Goal: Task Accomplishment & Management: Complete application form

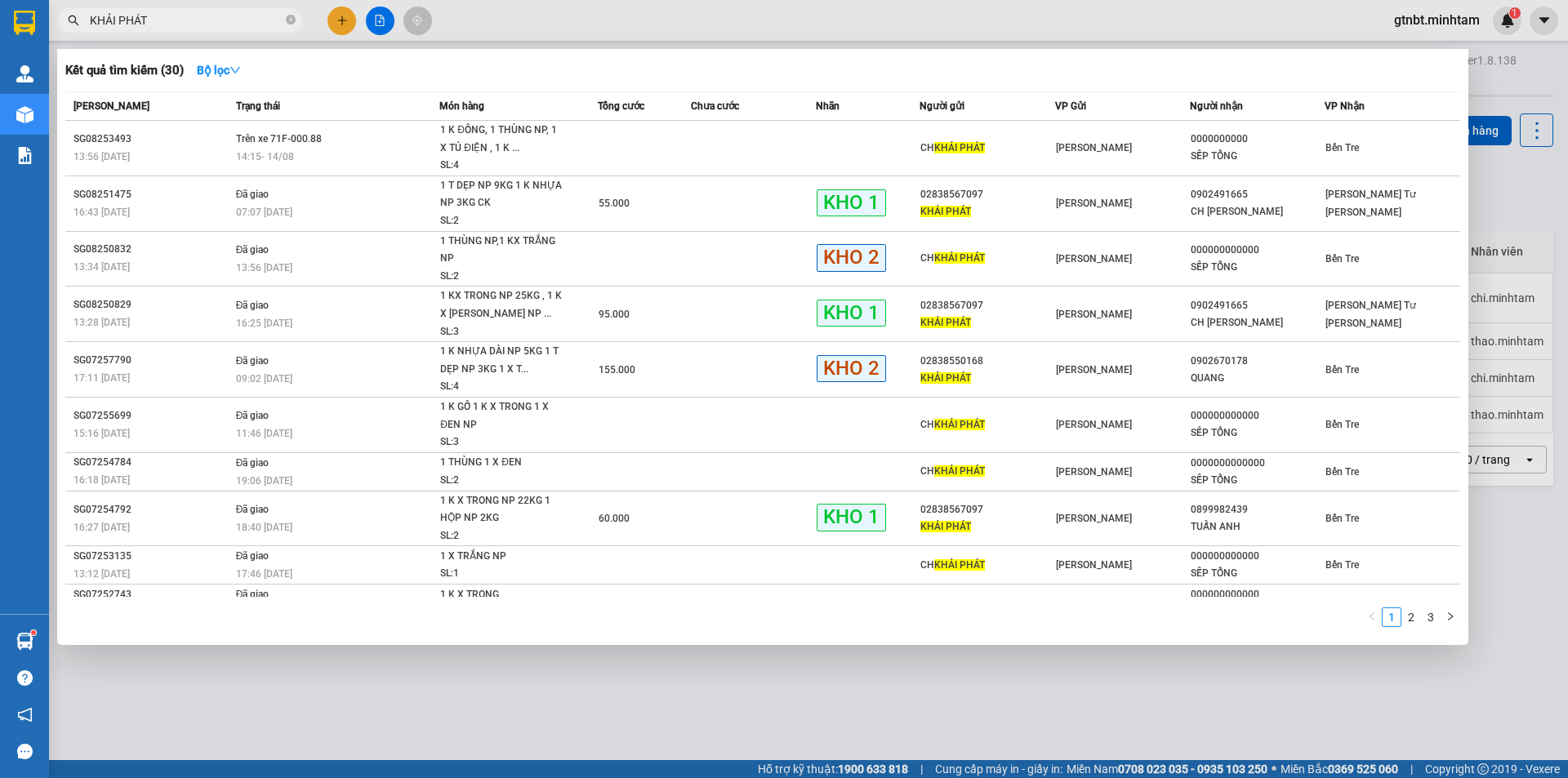
drag, startPoint x: 286, startPoint y: 23, endPoint x: 277, endPoint y: 23, distance: 9.0
click at [286, 23] on icon "close-circle" at bounding box center [291, 19] width 10 height 10
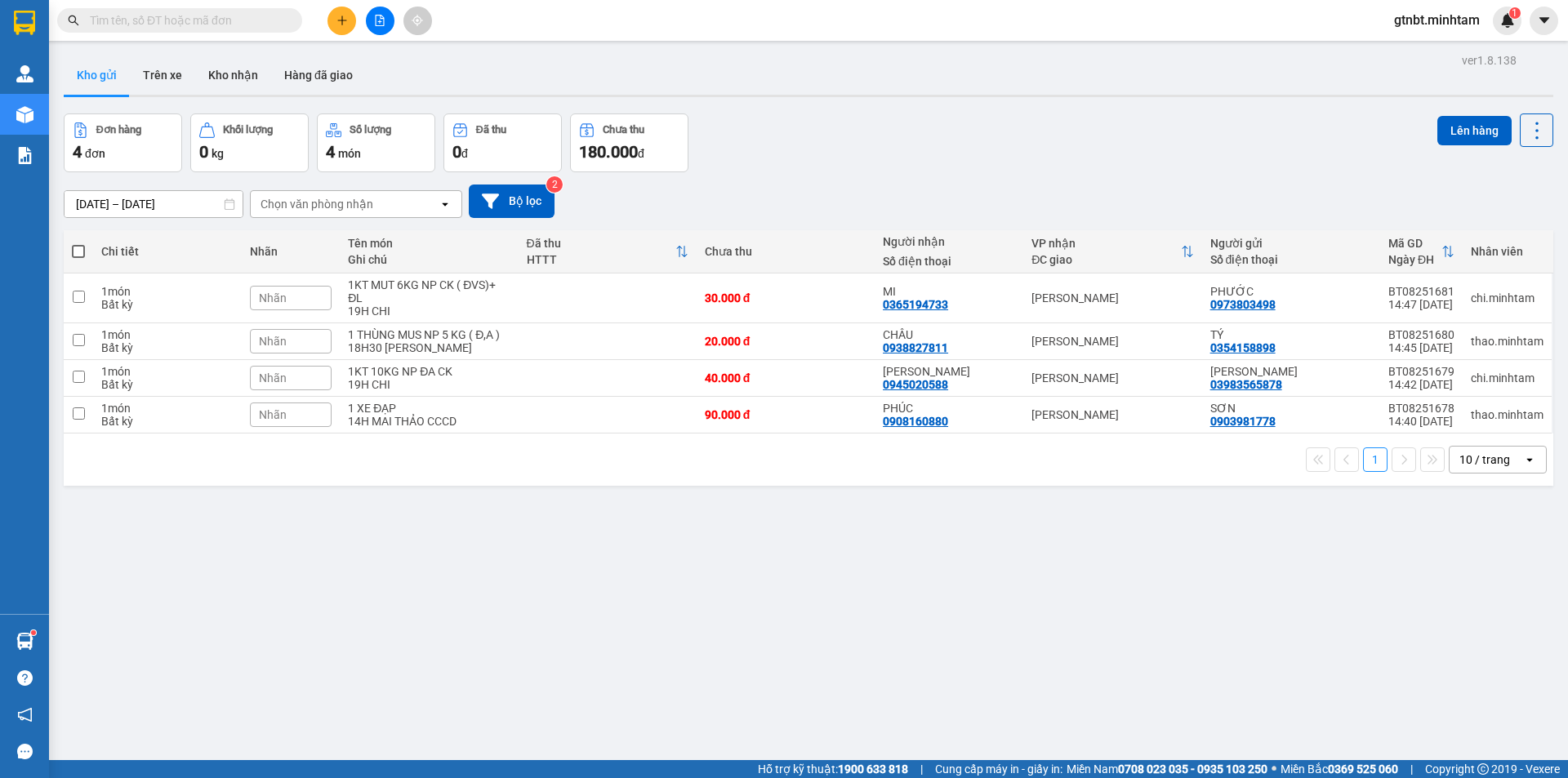
click at [236, 23] on input "text" at bounding box center [186, 20] width 192 height 18
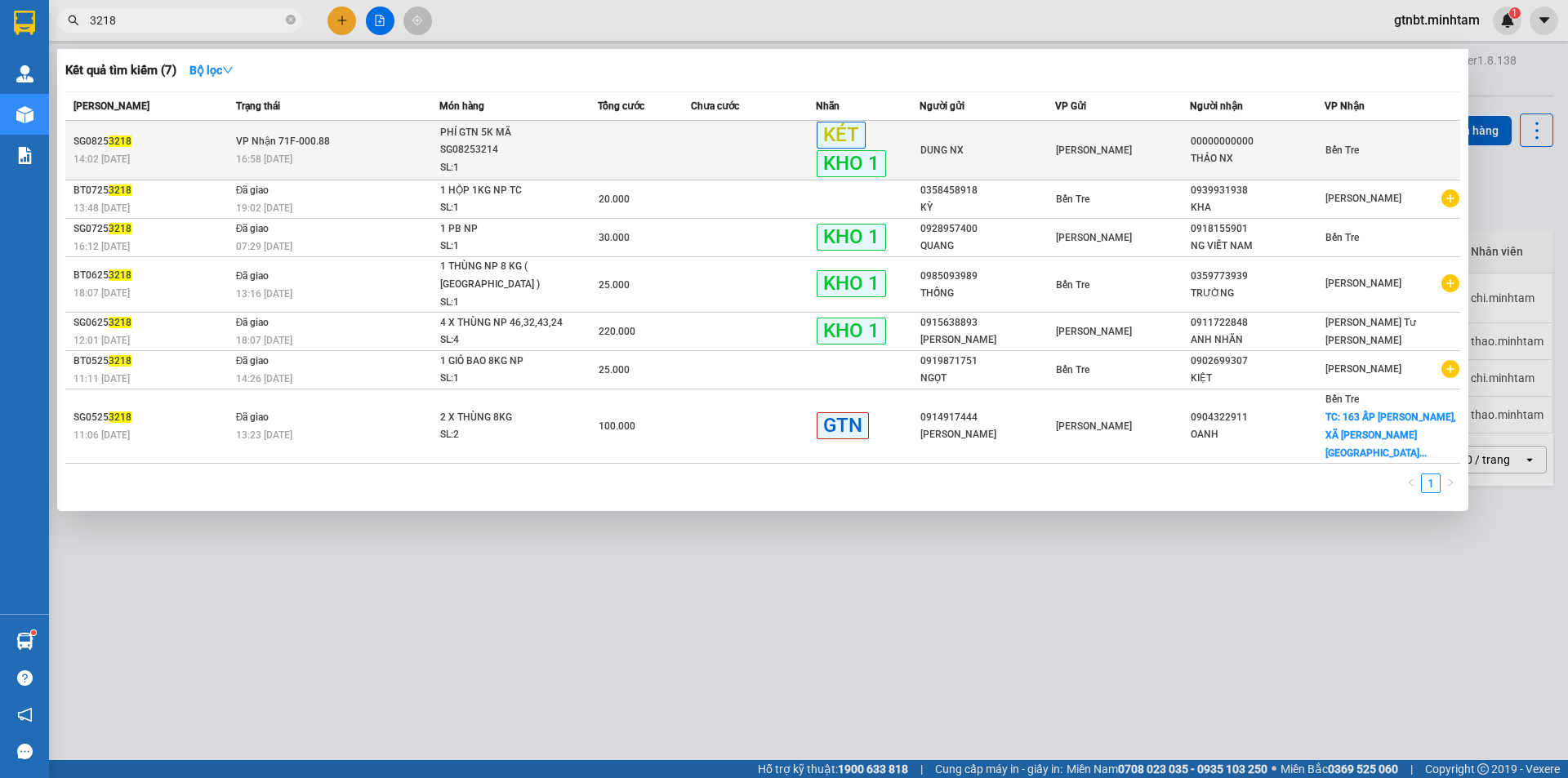
type input "3218"
click at [331, 156] on div "16:58 [DATE]" at bounding box center [338, 159] width 203 height 18
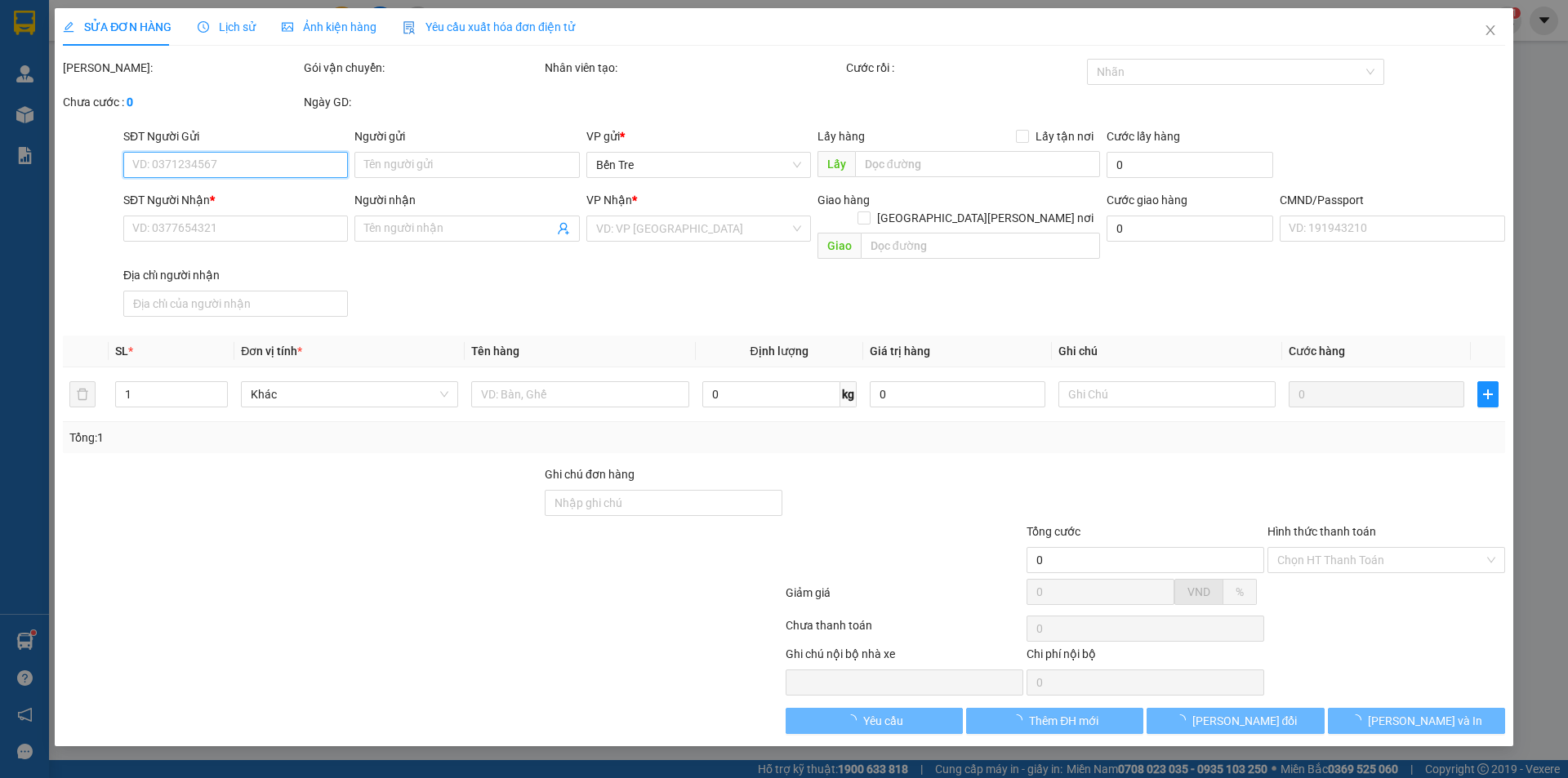
type input "DUNG NX"
type input "00000000000"
type input "THẢO NX"
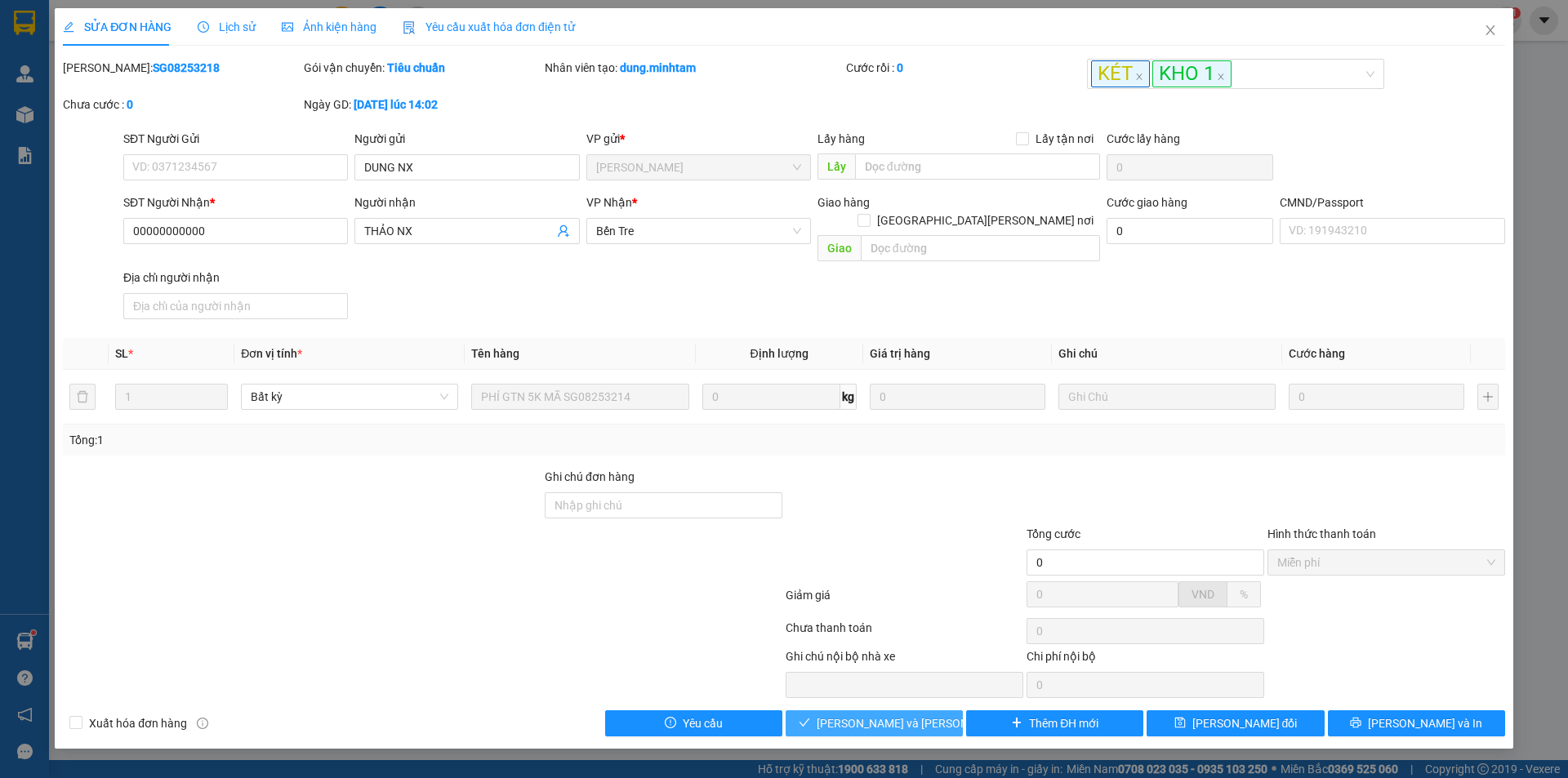
click at [905, 715] on span "[PERSON_NAME] và [PERSON_NAME] hàng" at bounding box center [928, 724] width 221 height 18
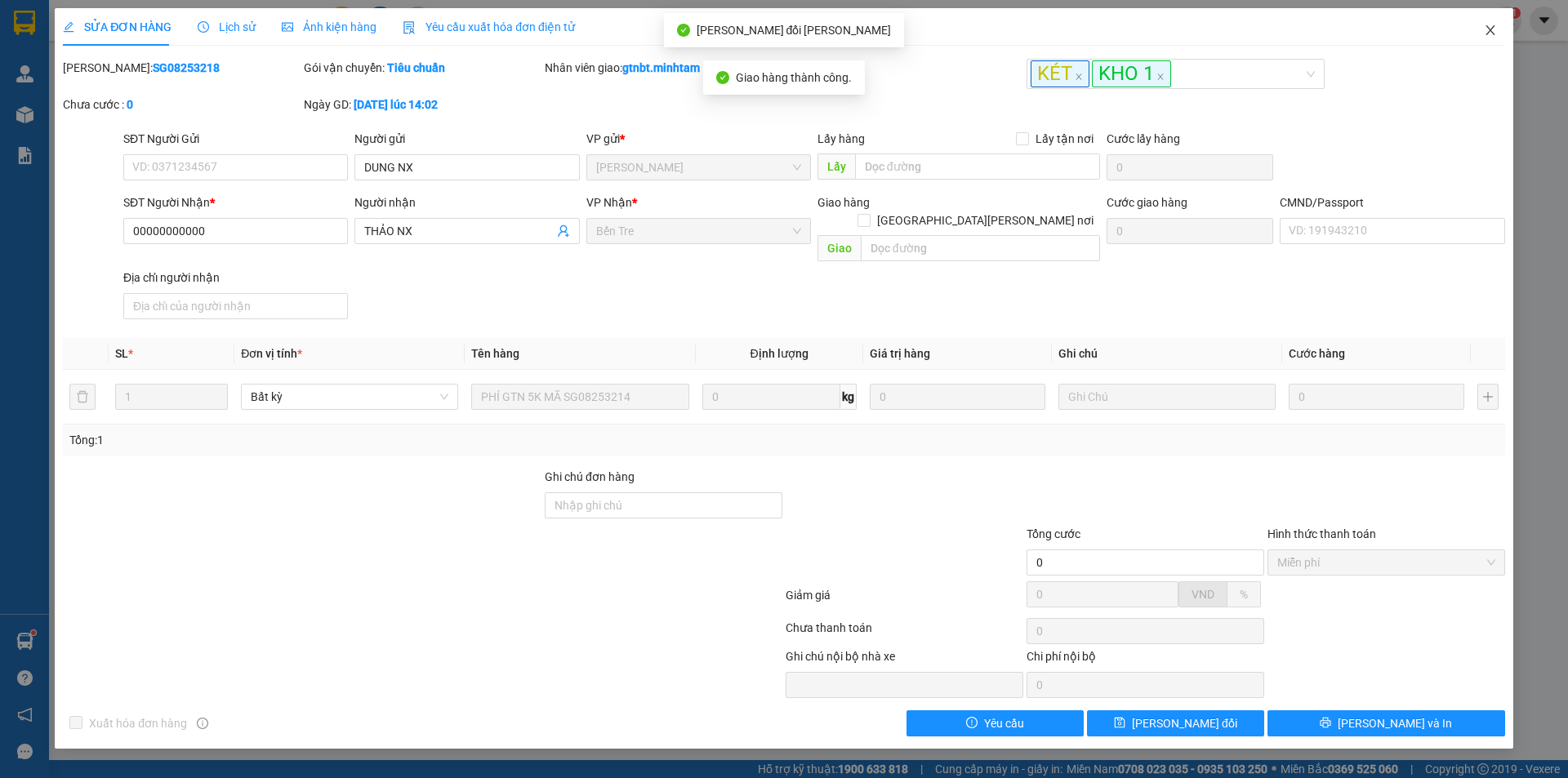
click at [1490, 30] on icon "close" at bounding box center [1491, 30] width 9 height 10
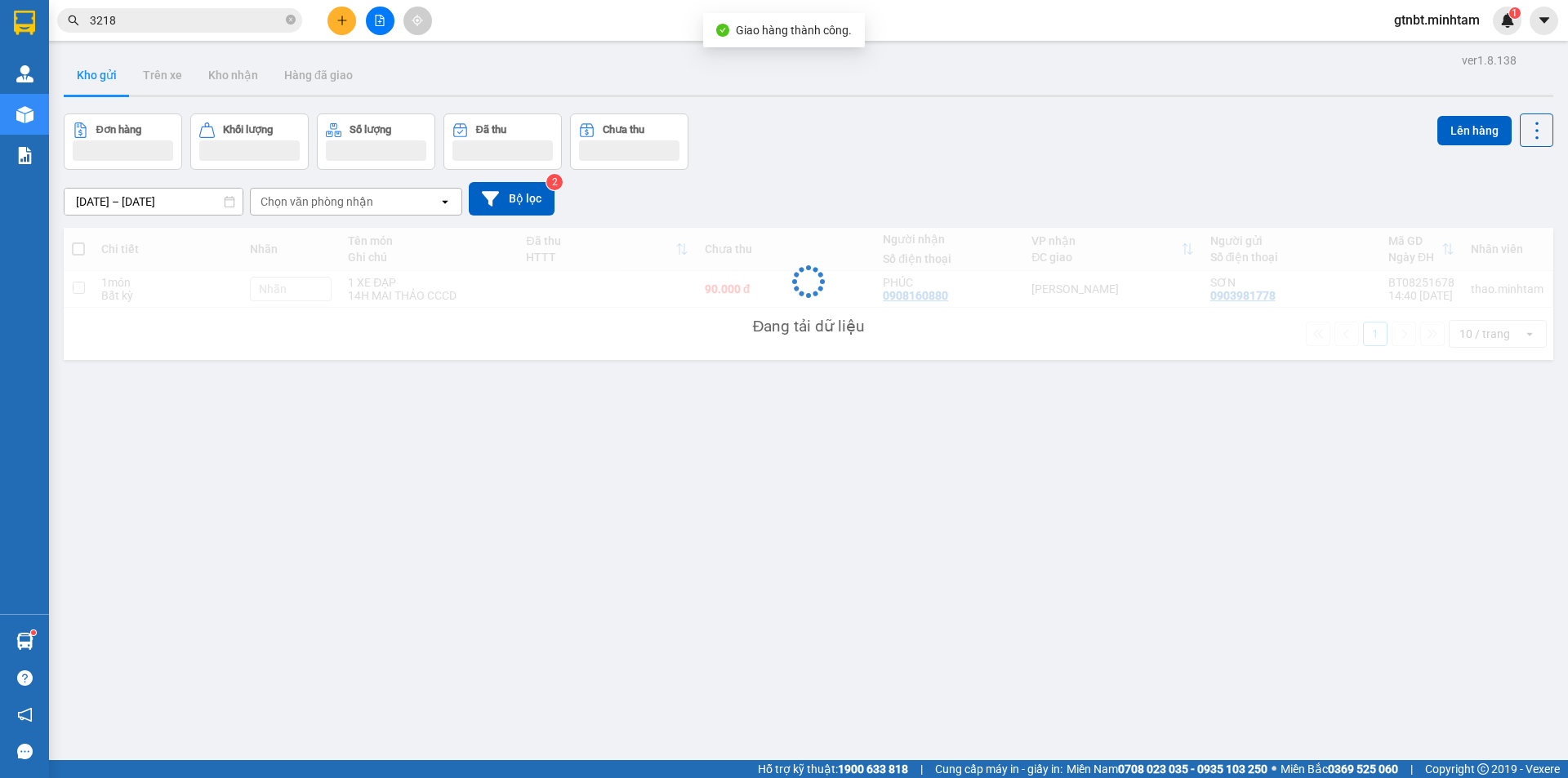
click at [245, 23] on input "3218" at bounding box center [186, 20] width 192 height 18
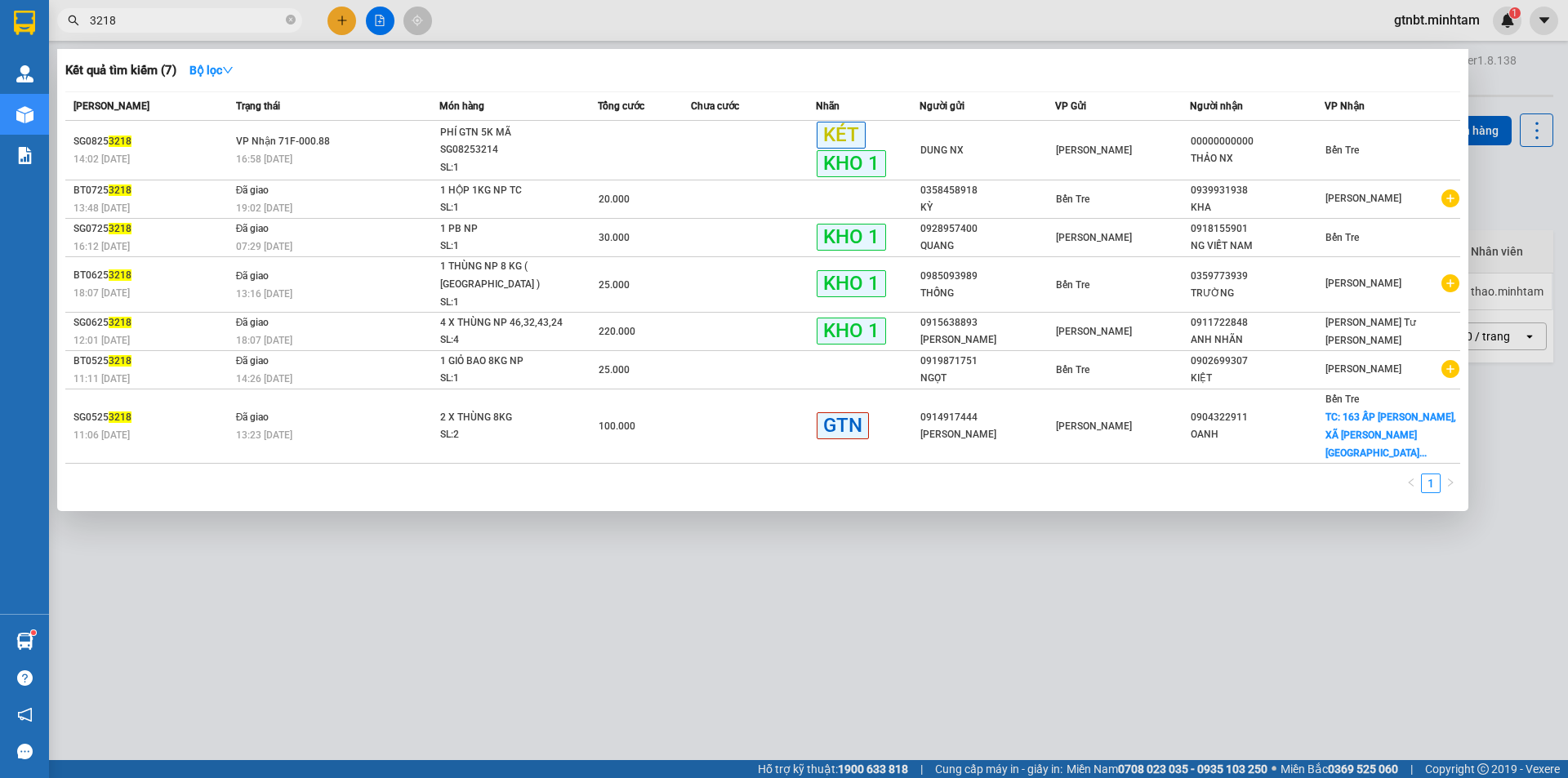
click at [245, 23] on input "3218" at bounding box center [186, 20] width 192 height 18
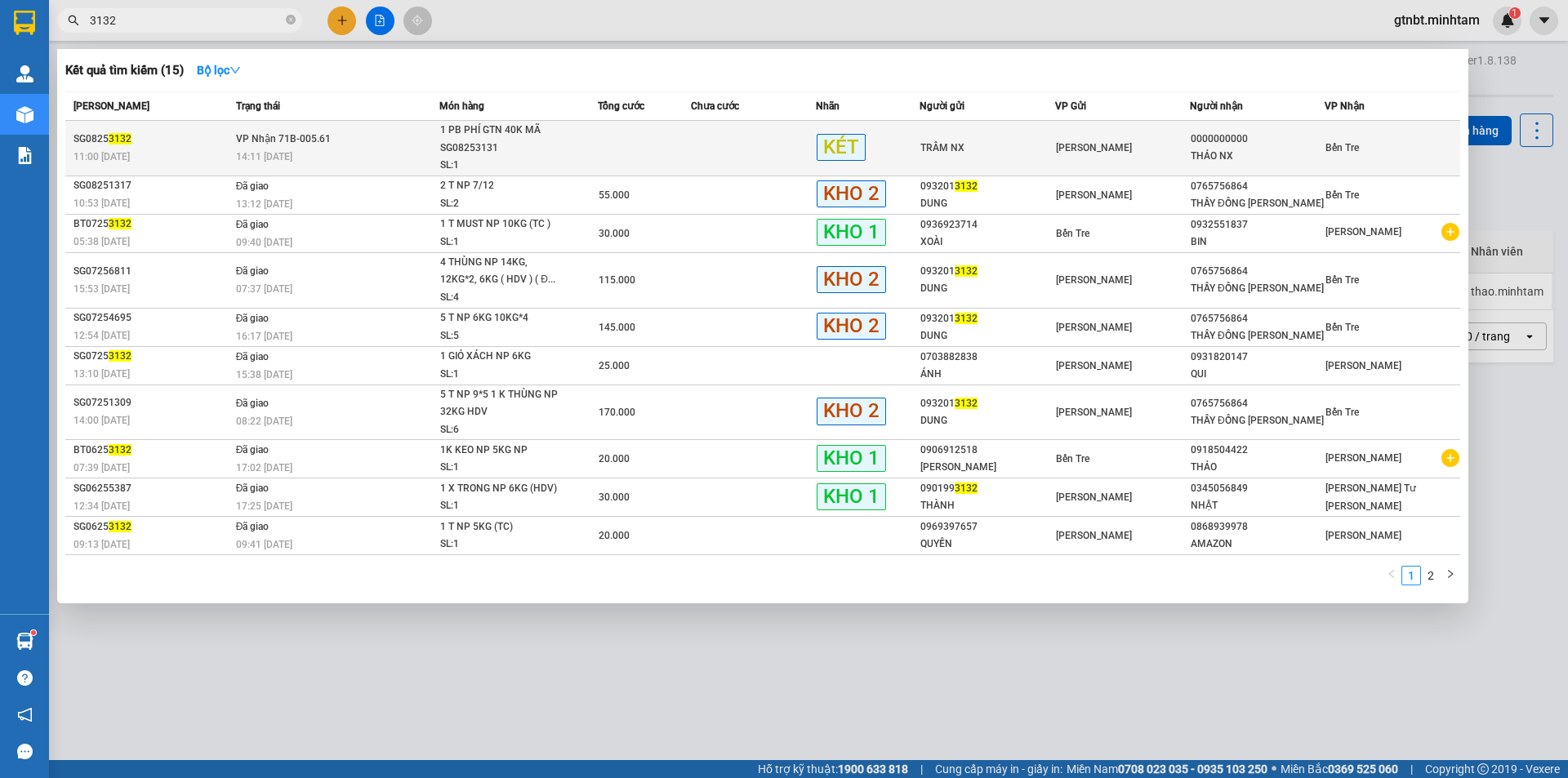
type input "3132"
click at [500, 137] on div "1 PB PHÍ GTN 40K MÃ SG08253131" at bounding box center [501, 139] width 122 height 35
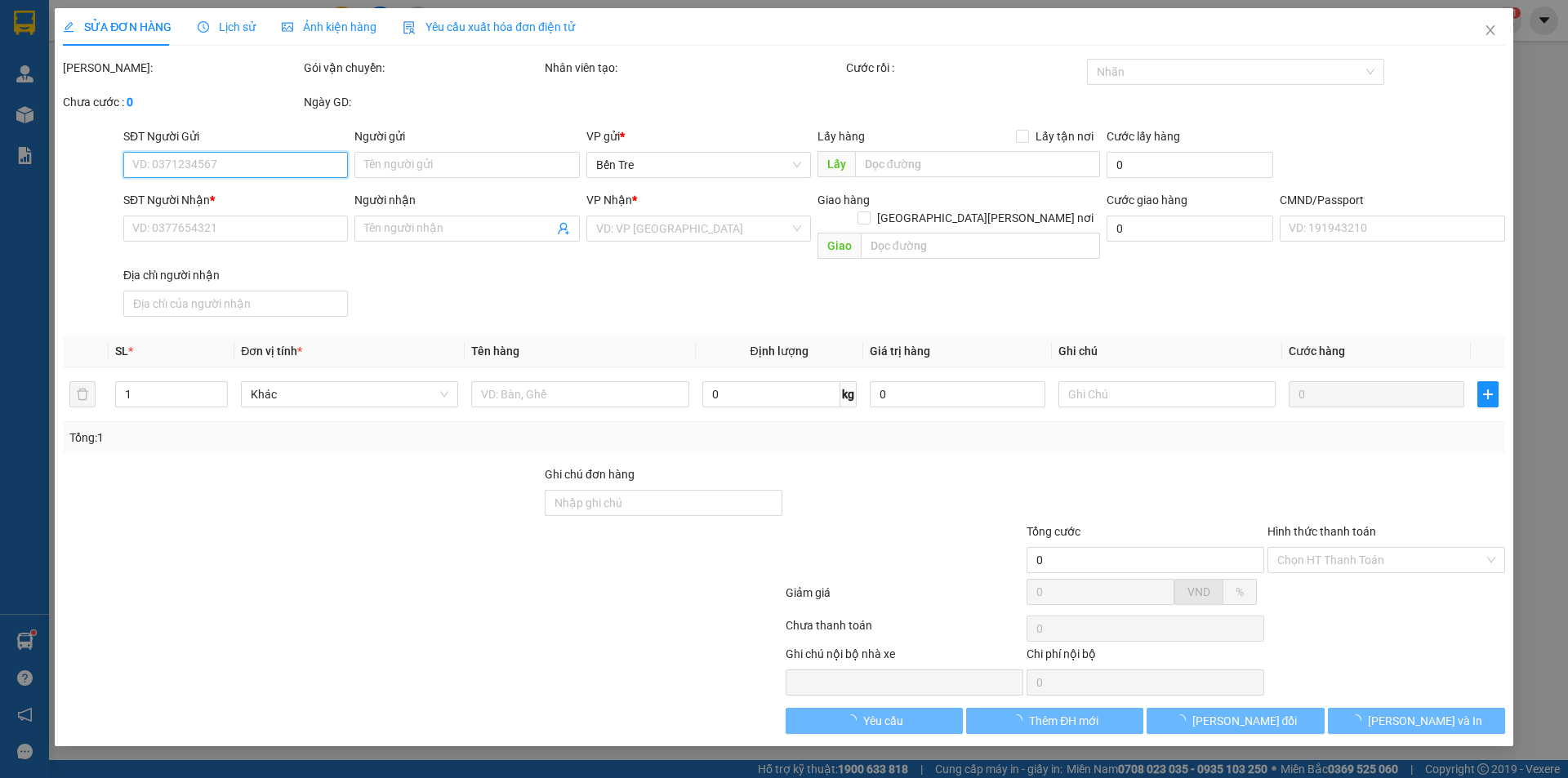
type input "TRÂM NX"
type input "0000000000"
type input "THẢO NX"
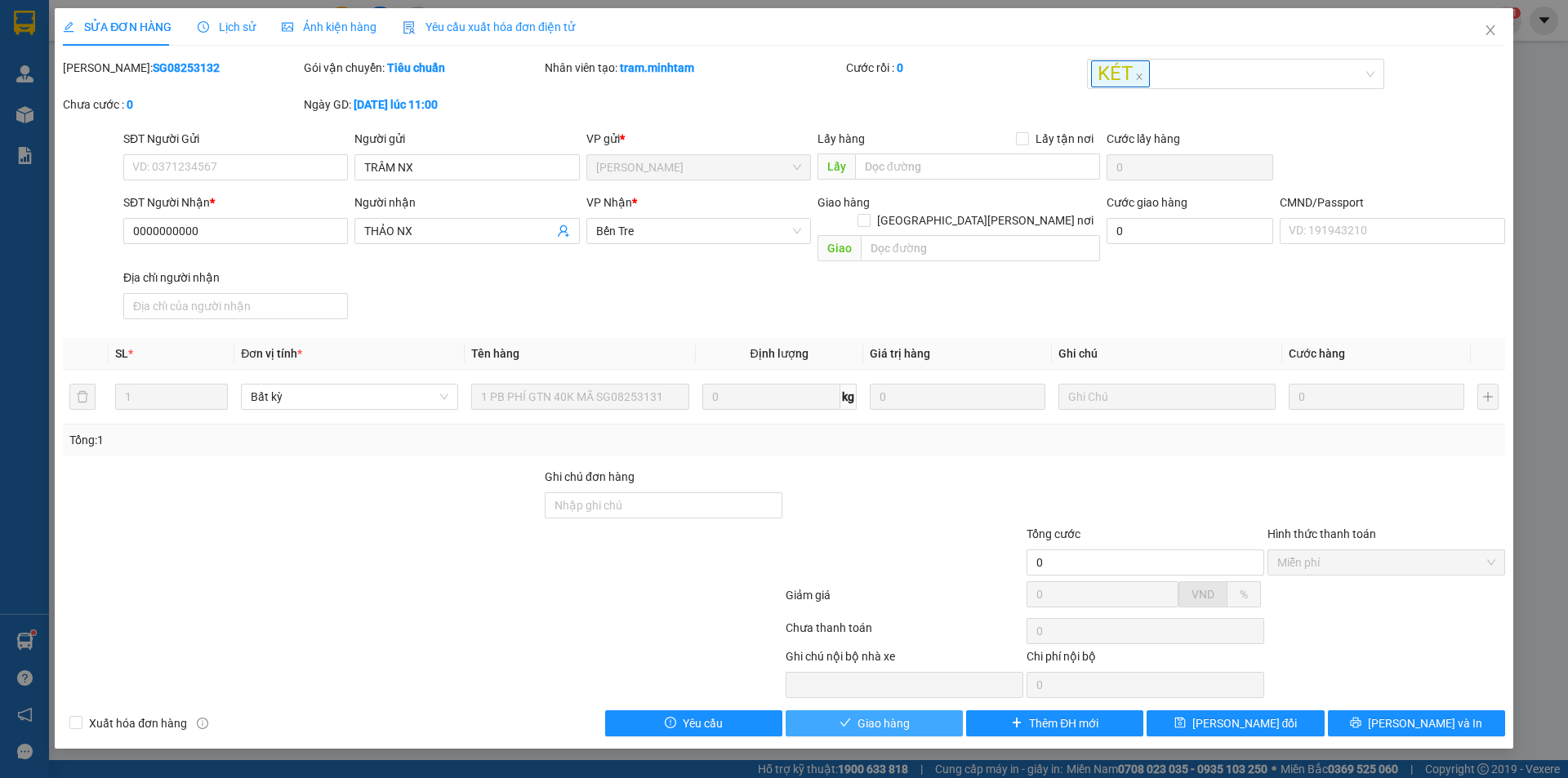
click at [894, 715] on span "Giao hàng" at bounding box center [883, 724] width 52 height 18
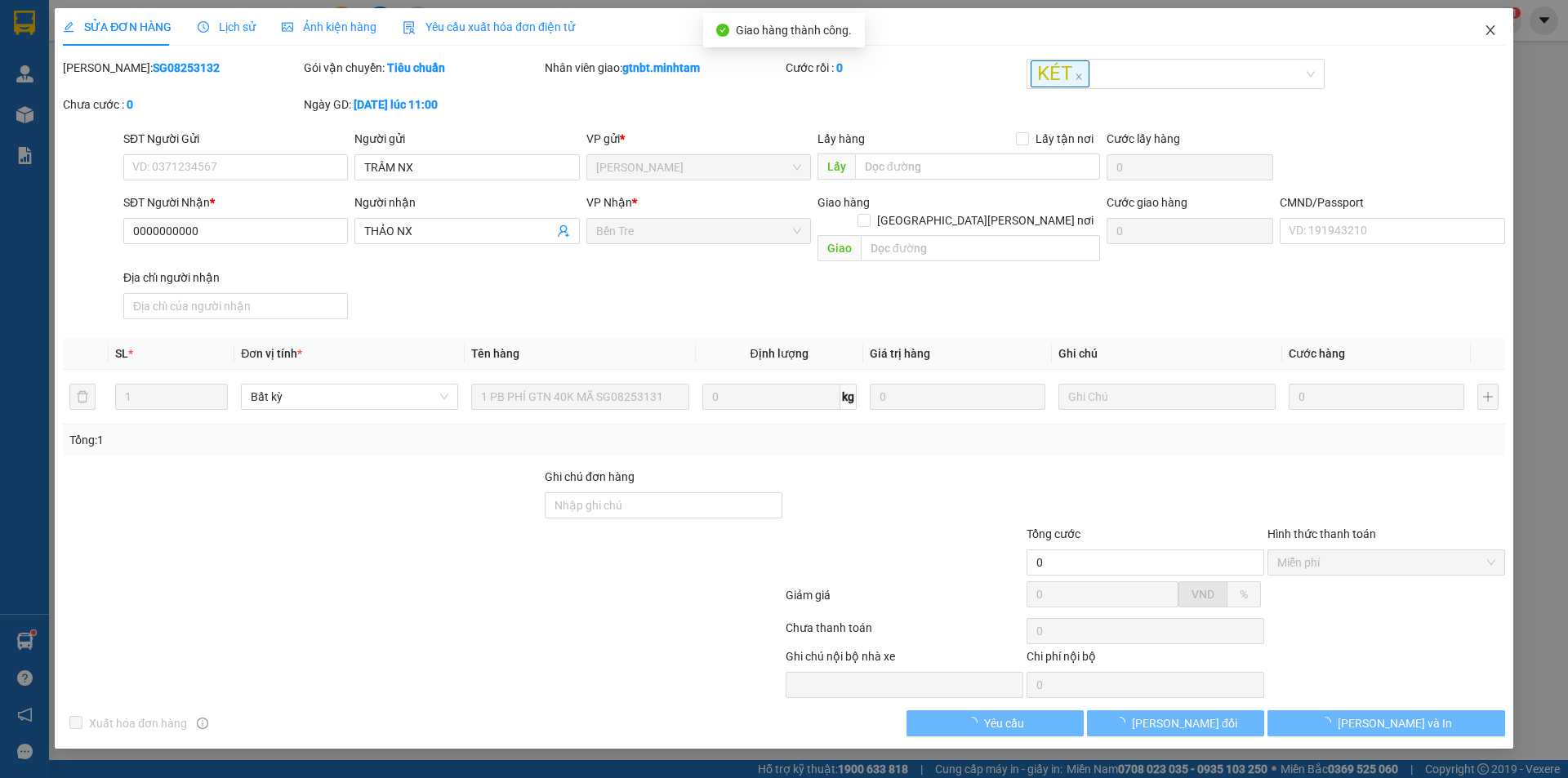
click at [1491, 34] on icon "close" at bounding box center [1491, 30] width 13 height 13
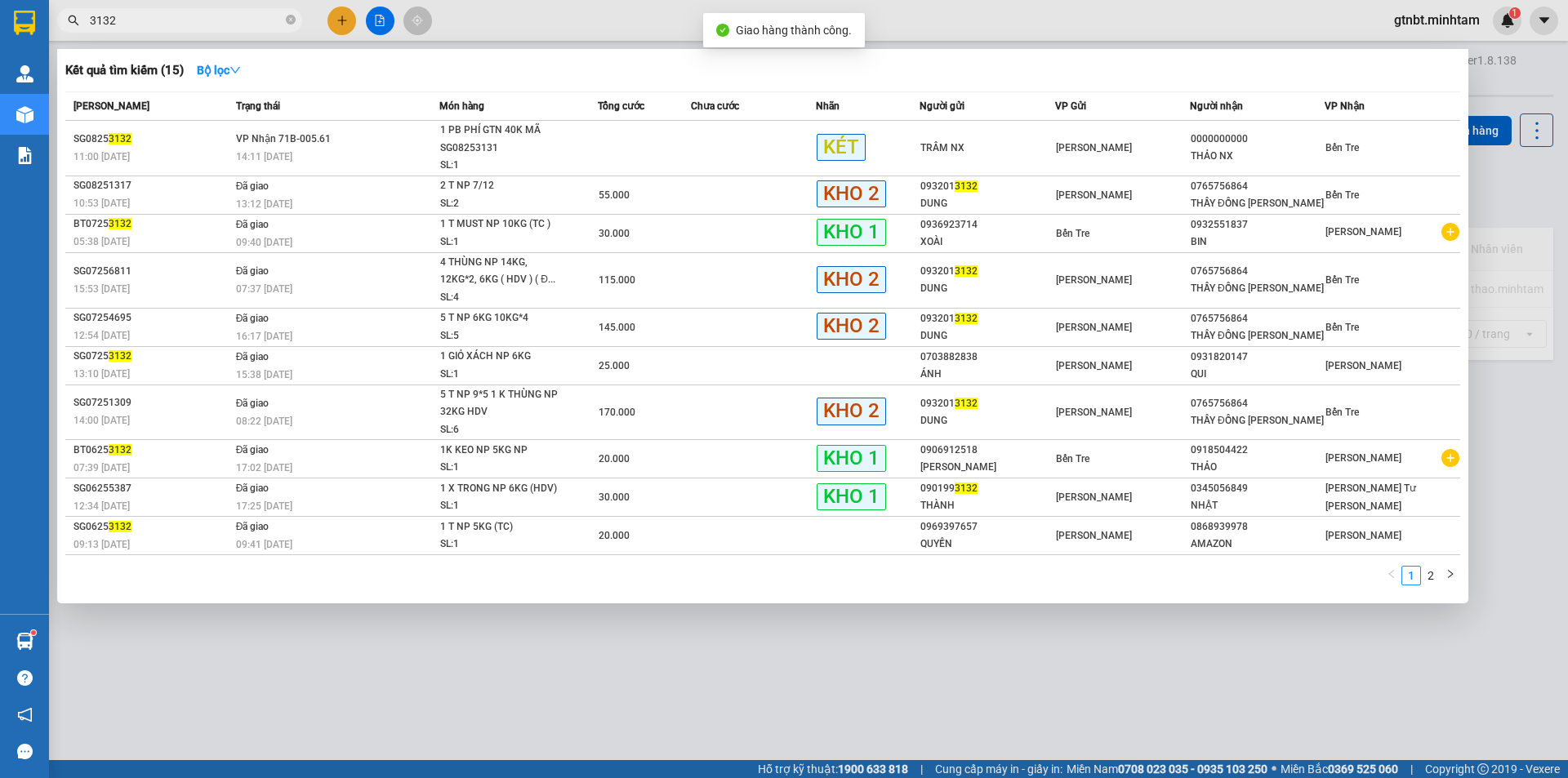
click at [219, 20] on input "3132" at bounding box center [186, 20] width 192 height 18
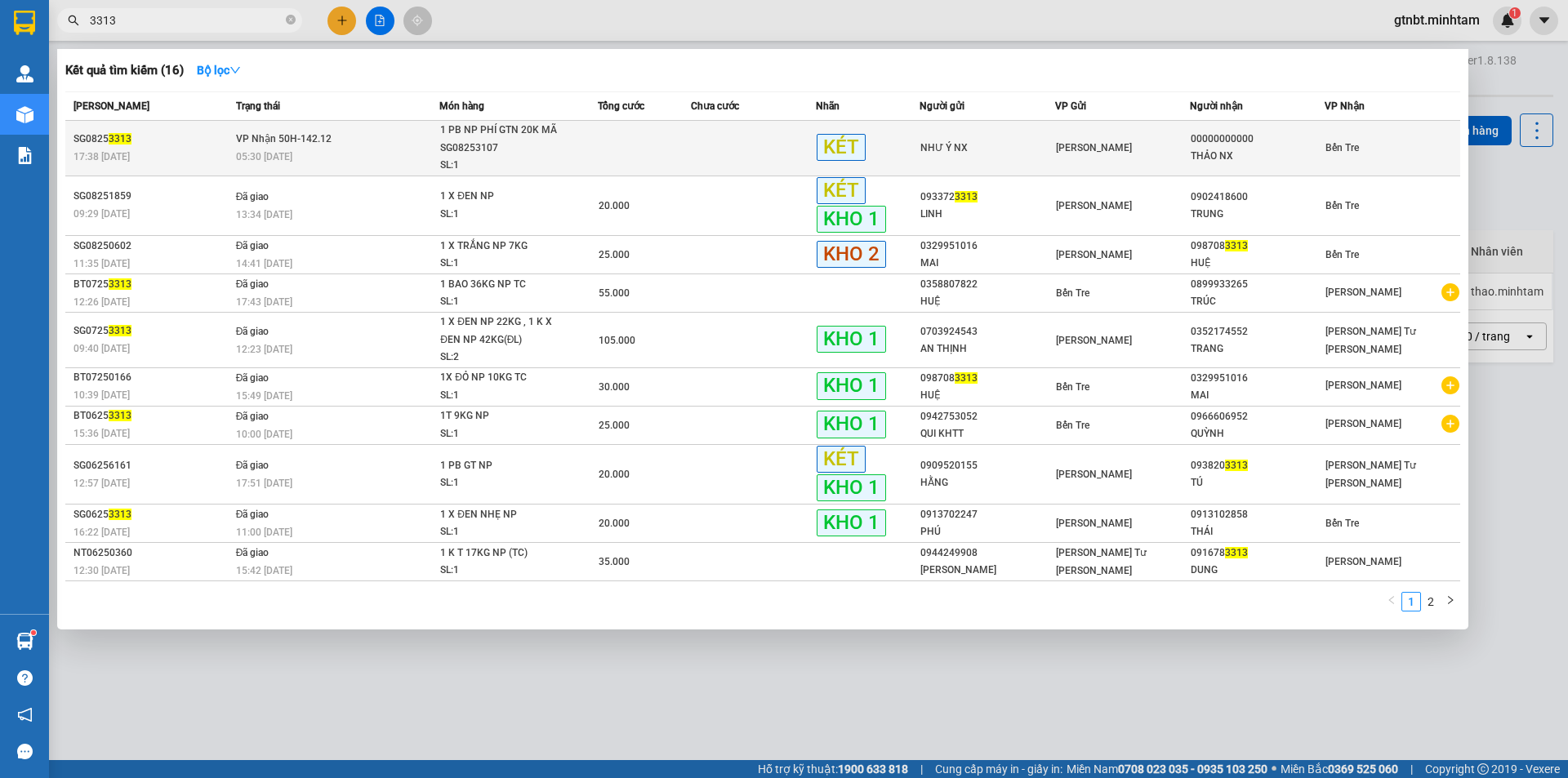
type input "3313"
click at [509, 137] on div "1 PB NP PHÍ GTN 20K MÃ SG08253107" at bounding box center [501, 139] width 122 height 35
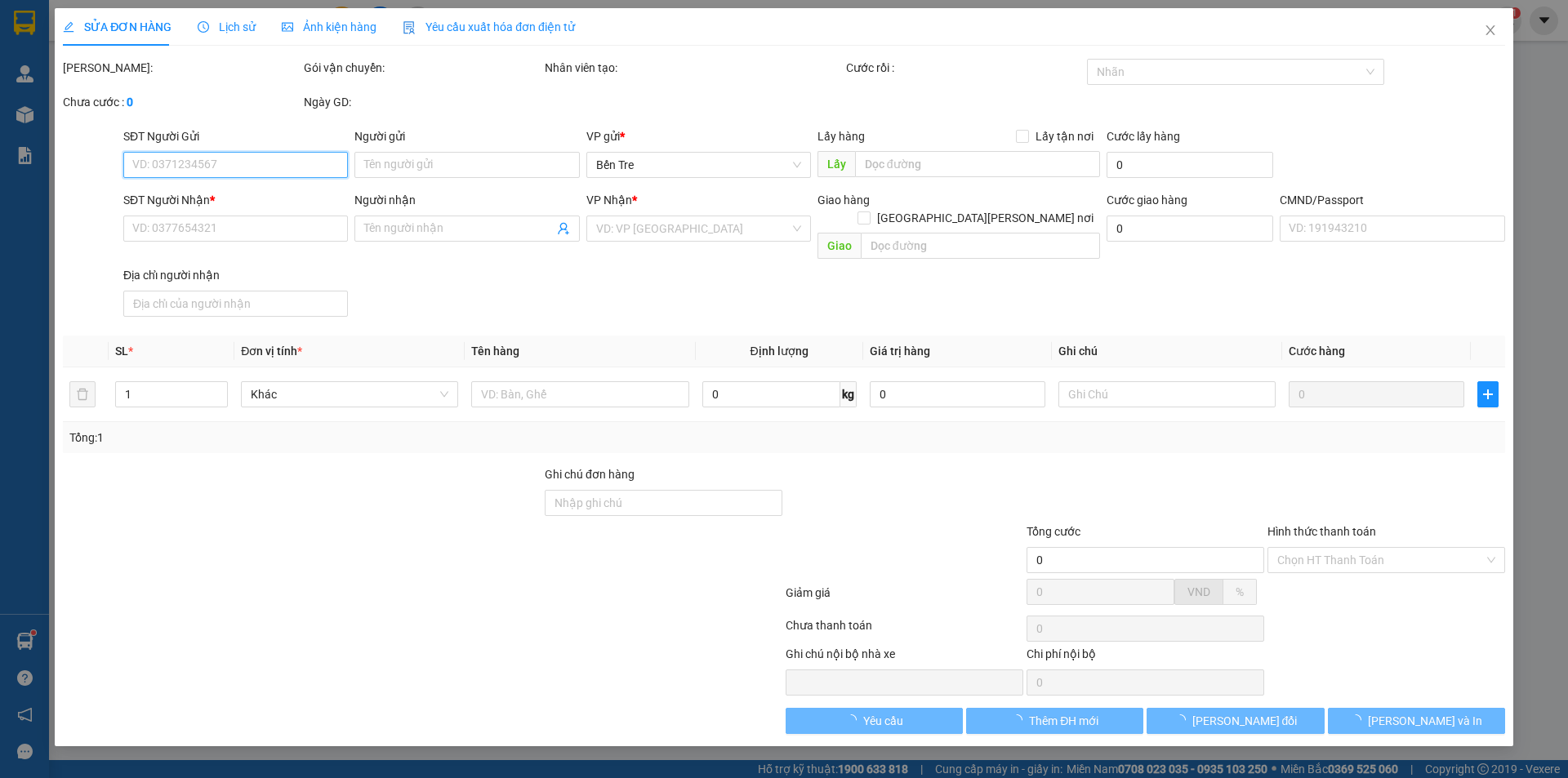
type input "NHƯ Ý NX"
type input "00000000000"
type input "THẢO NX"
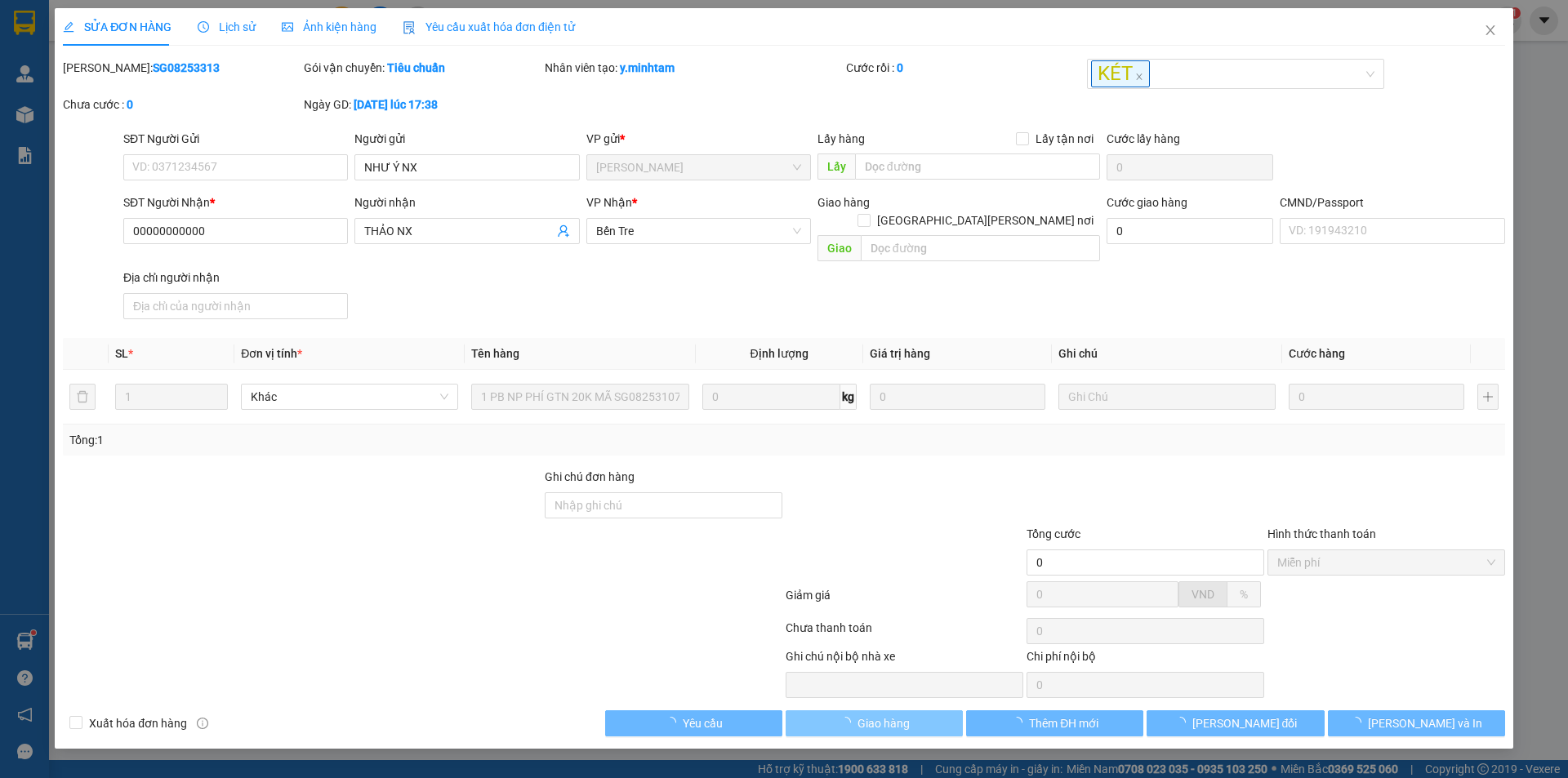
click at [908, 715] on span "Giao hàng" at bounding box center [883, 724] width 52 height 18
click at [1489, 30] on icon "close" at bounding box center [1491, 30] width 13 height 13
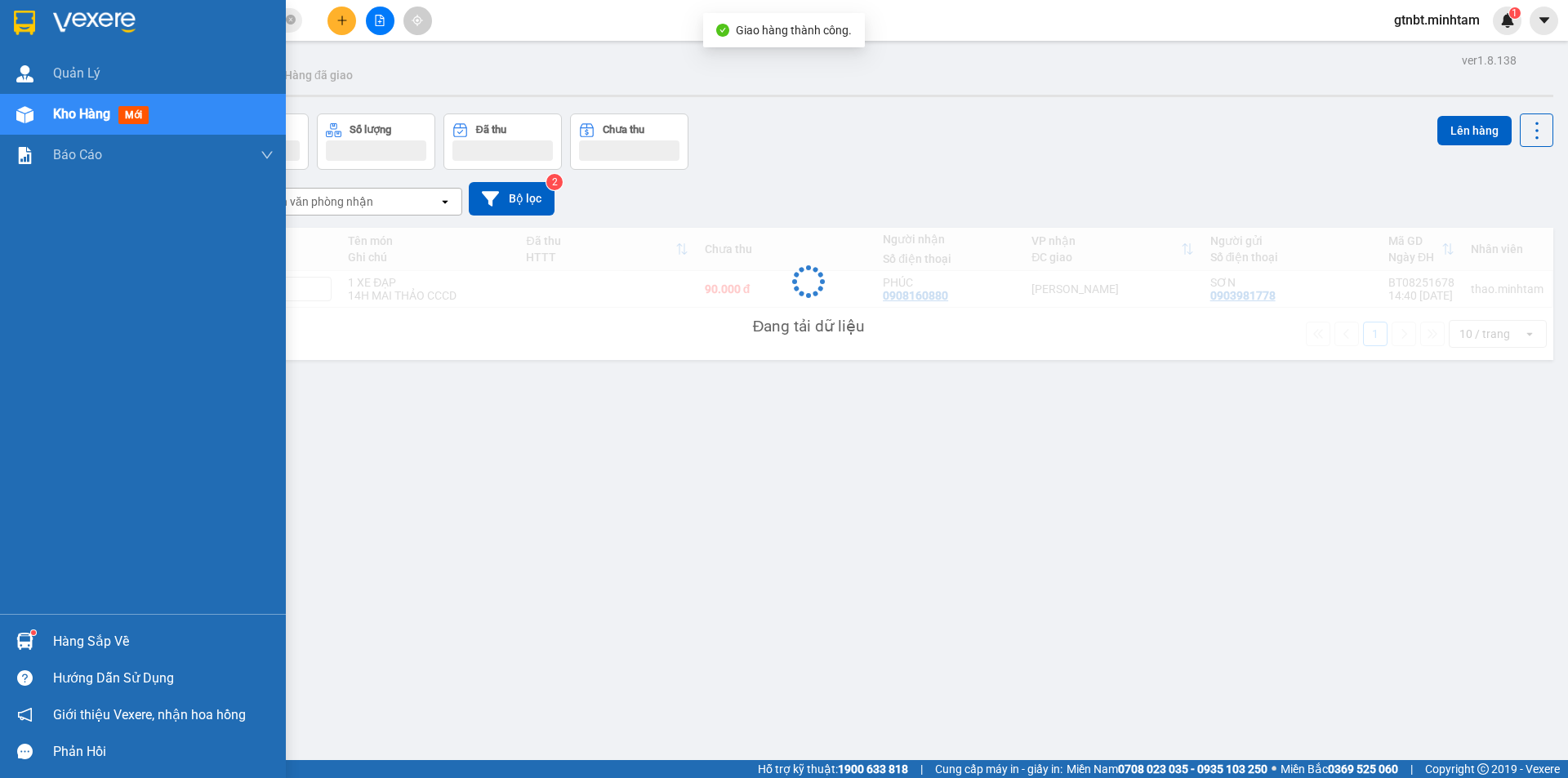
click at [21, 22] on img at bounding box center [24, 23] width 21 height 25
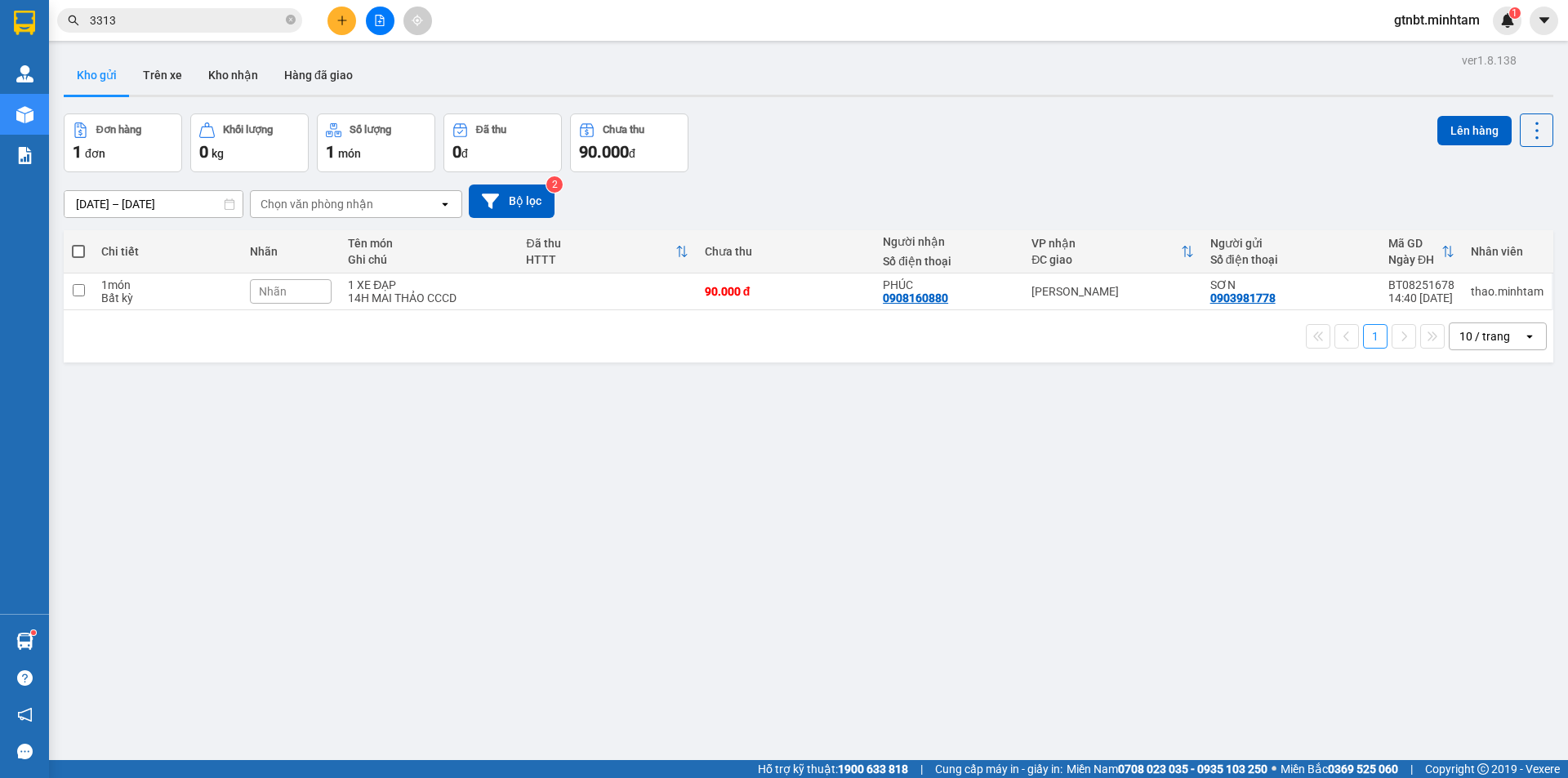
click at [1479, 19] on span "gtnbt.minhtam" at bounding box center [1437, 20] width 112 height 20
click at [1445, 46] on span "Đăng xuất" at bounding box center [1444, 51] width 79 height 18
